Goal: Transaction & Acquisition: Purchase product/service

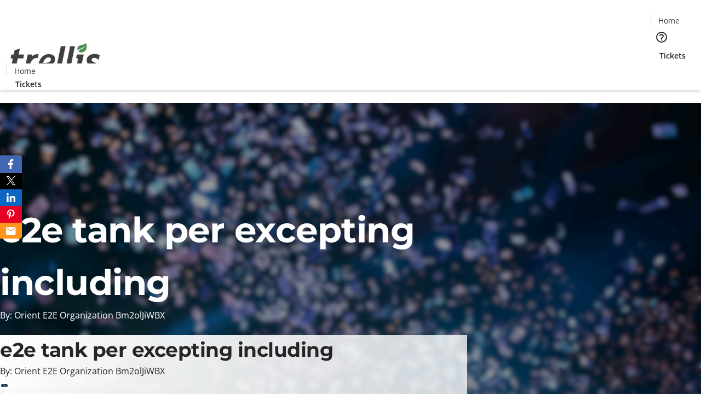
click at [659, 50] on span "Tickets" at bounding box center [672, 55] width 26 height 11
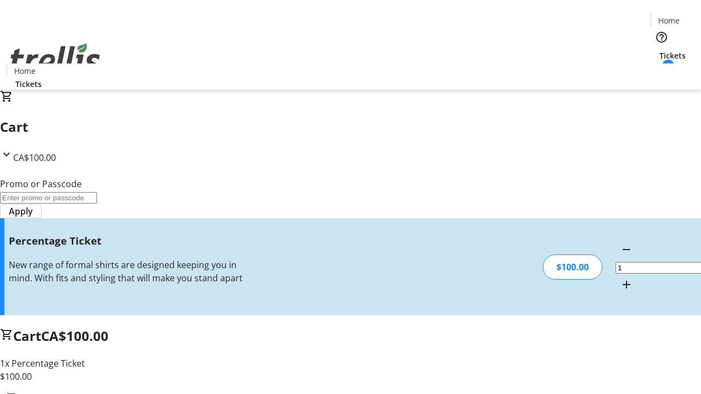
type input "FOO"
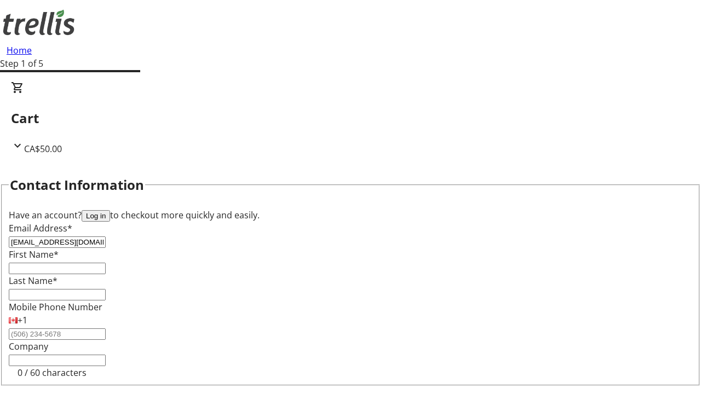
type input "[EMAIL_ADDRESS][DOMAIN_NAME]"
type input "Kaleb"
type input "[PERSON_NAME]"
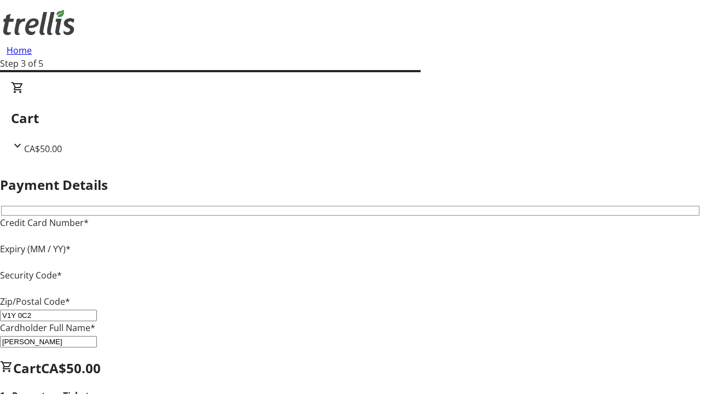
type input "V1Y 0C2"
